Goal: Task Accomplishment & Management: Manage account settings

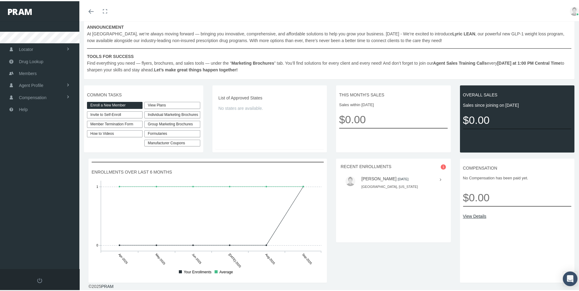
scroll to position [115, 0]
click at [442, 166] on span "1" at bounding box center [443, 165] width 5 height 5
drag, startPoint x: 436, startPoint y: 182, endPoint x: 419, endPoint y: 180, distance: 16.9
click at [434, 182] on div at bounding box center [438, 178] width 8 height 7
click at [437, 179] on div at bounding box center [438, 178] width 8 height 7
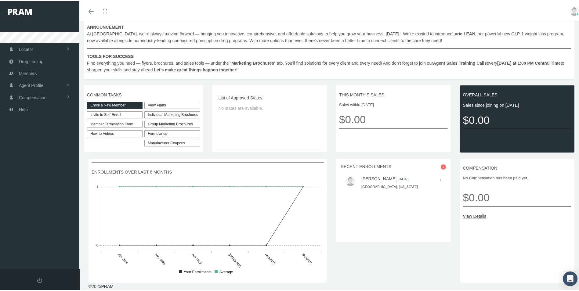
click at [373, 192] on div "RECENT ENROLLMENTS 1 JASON SMITH 2025-09-01" at bounding box center [393, 200] width 115 height 84
click at [366, 177] on link "JASON SMITH" at bounding box center [379, 177] width 35 height 5
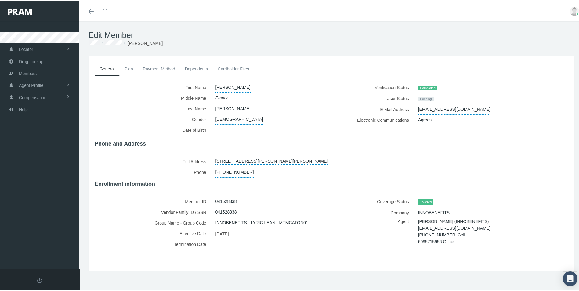
click at [160, 66] on link "Payment Method" at bounding box center [159, 67] width 42 height 13
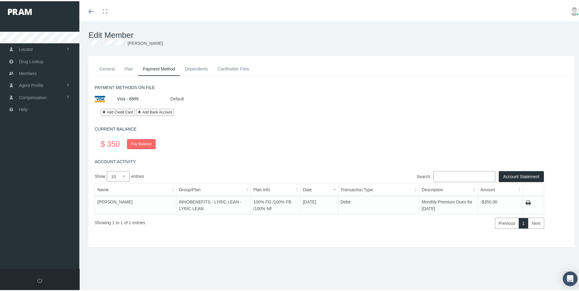
click at [105, 67] on link "General" at bounding box center [107, 67] width 25 height 13
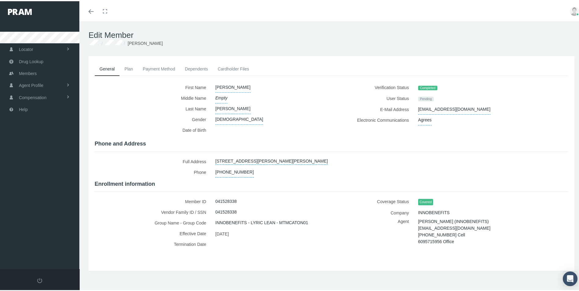
click at [123, 67] on link "Plan" at bounding box center [129, 67] width 18 height 13
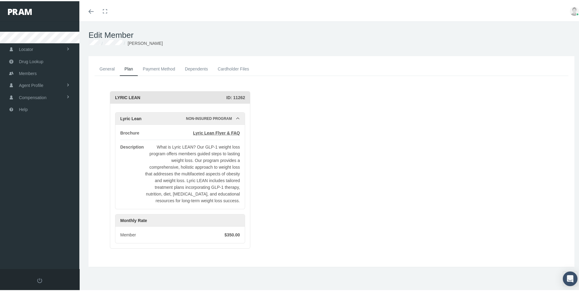
click at [153, 67] on link "Payment Method" at bounding box center [159, 67] width 42 height 13
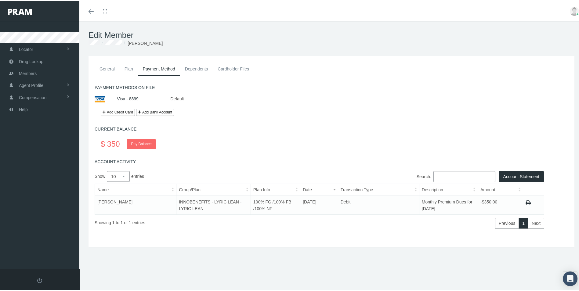
click at [193, 67] on link "Dependents" at bounding box center [196, 67] width 33 height 13
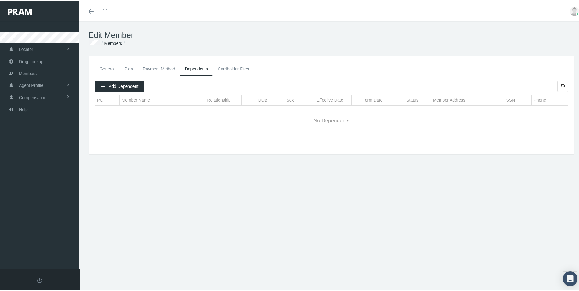
click at [227, 67] on link "Cardholder Files" at bounding box center [233, 67] width 41 height 13
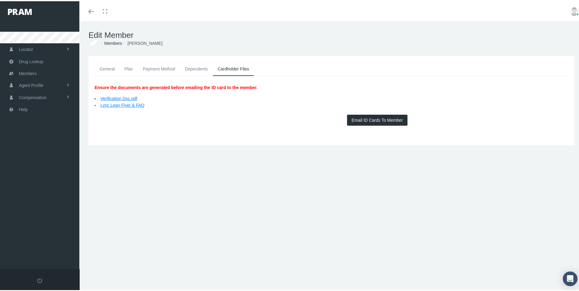
click at [110, 66] on link "General" at bounding box center [107, 67] width 25 height 13
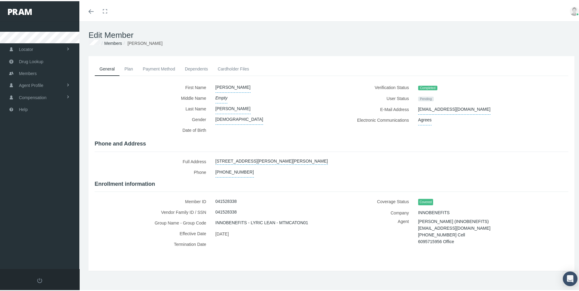
click at [240, 208] on div "041528338" at bounding box center [269, 211] width 116 height 11
drag, startPoint x: 241, startPoint y: 197, endPoint x: 182, endPoint y: 197, distance: 58.7
click at [182, 197] on div "Member ID 041528338" at bounding box center [211, 200] width 232 height 11
drag, startPoint x: 182, startPoint y: 197, endPoint x: 228, endPoint y: 199, distance: 45.8
copy div "Member ID 041528338"
